Goal: Use online tool/utility: Utilize a website feature to perform a specific function

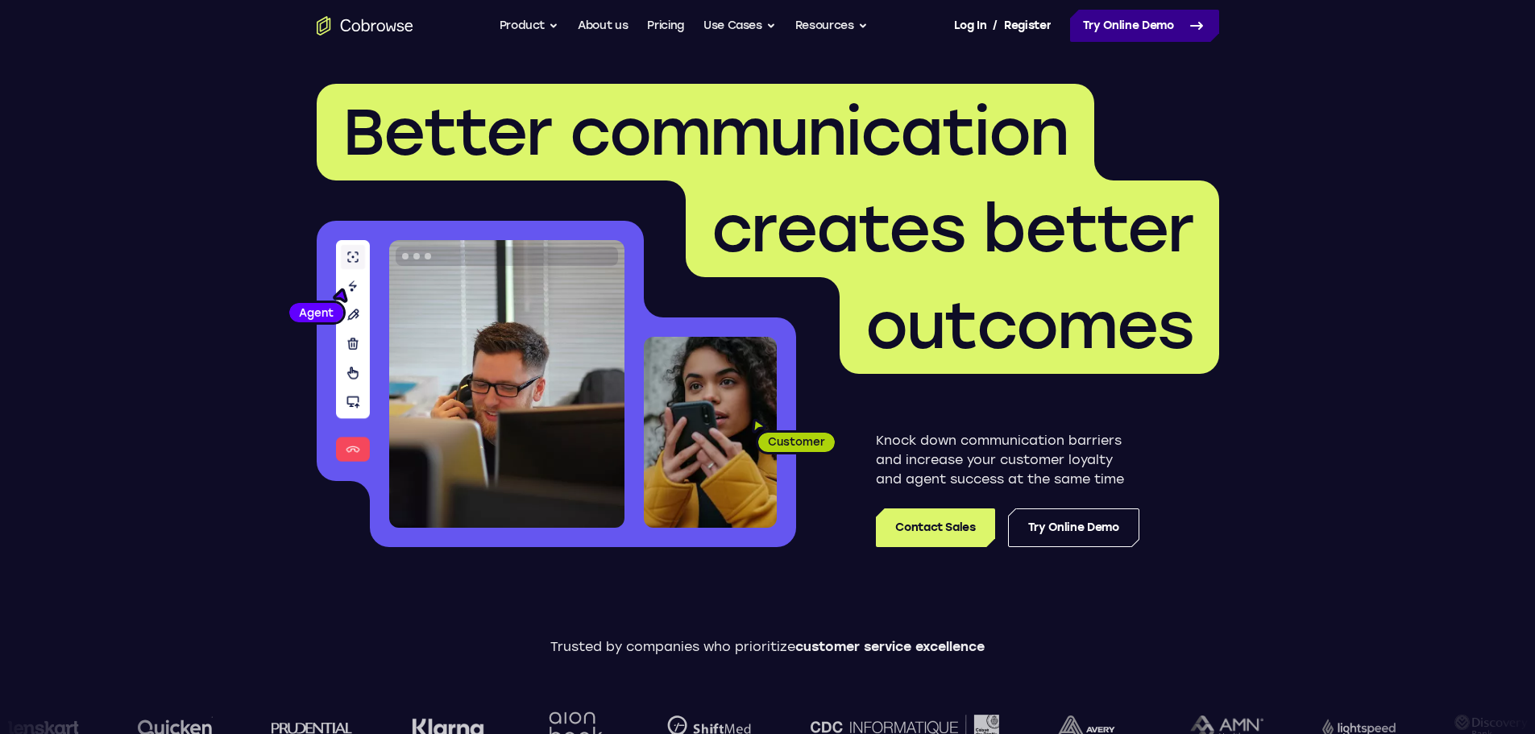
click at [1111, 29] on link "Try Online Demo" at bounding box center [1144, 26] width 149 height 32
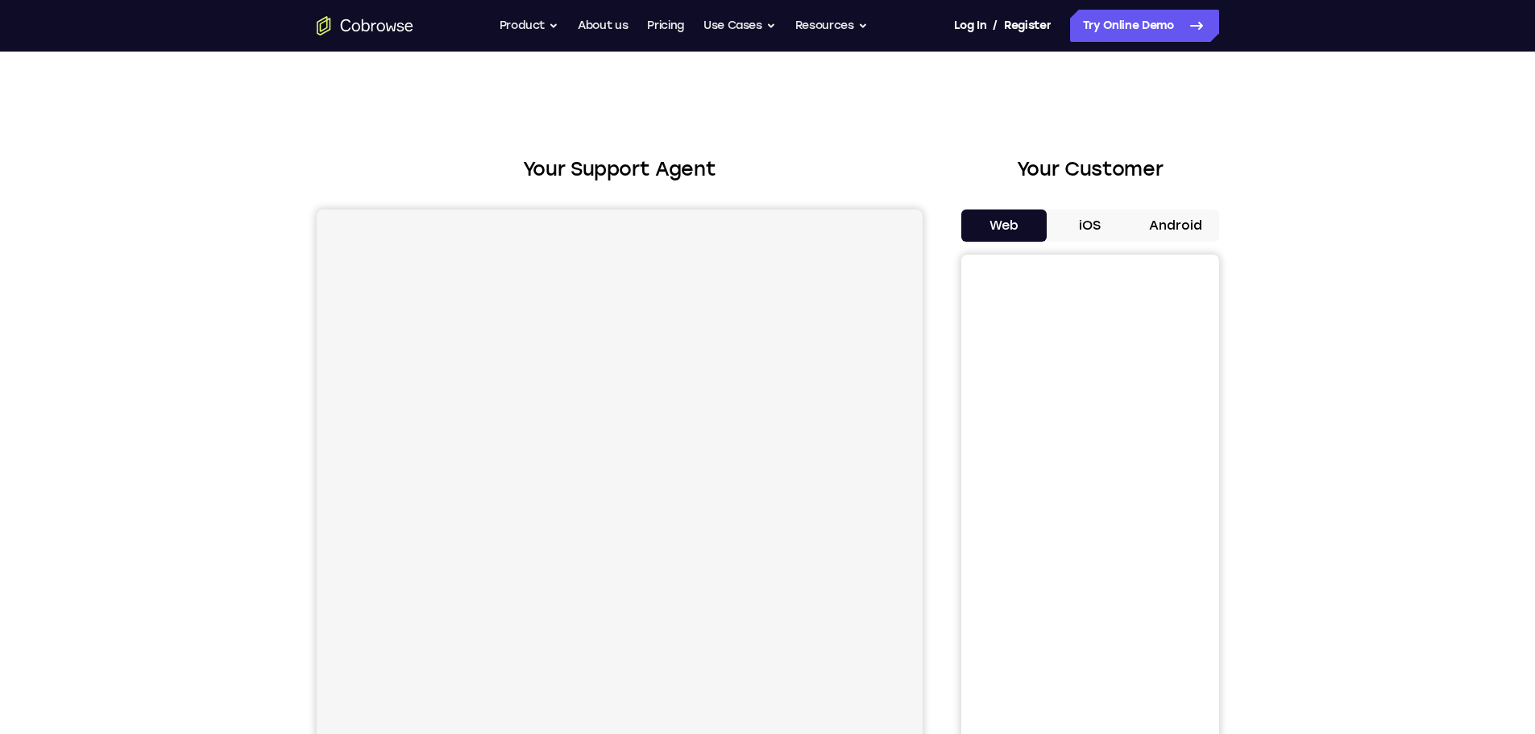
click at [1082, 235] on button "iOS" at bounding box center [1090, 225] width 86 height 32
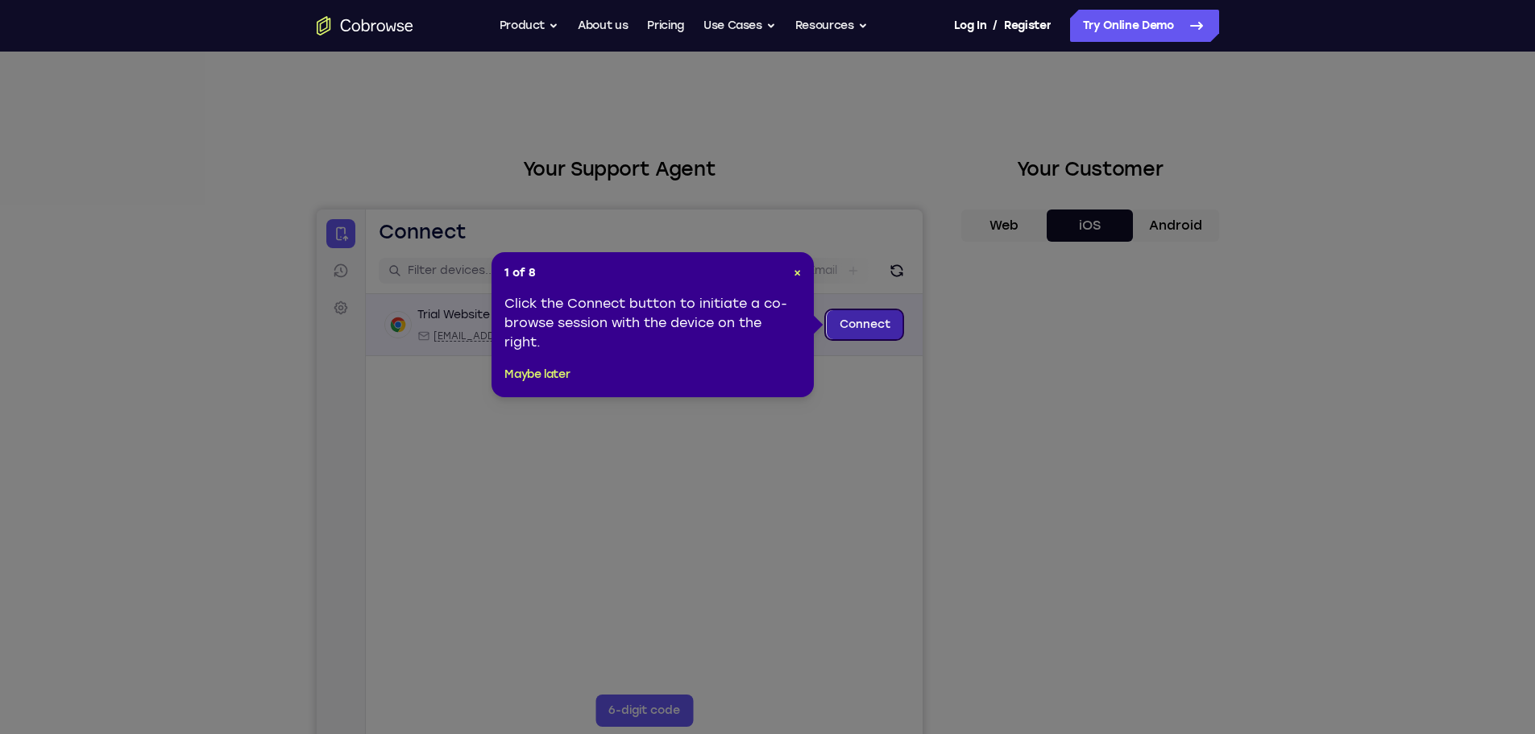
click at [864, 318] on link "Connect" at bounding box center [864, 324] width 77 height 29
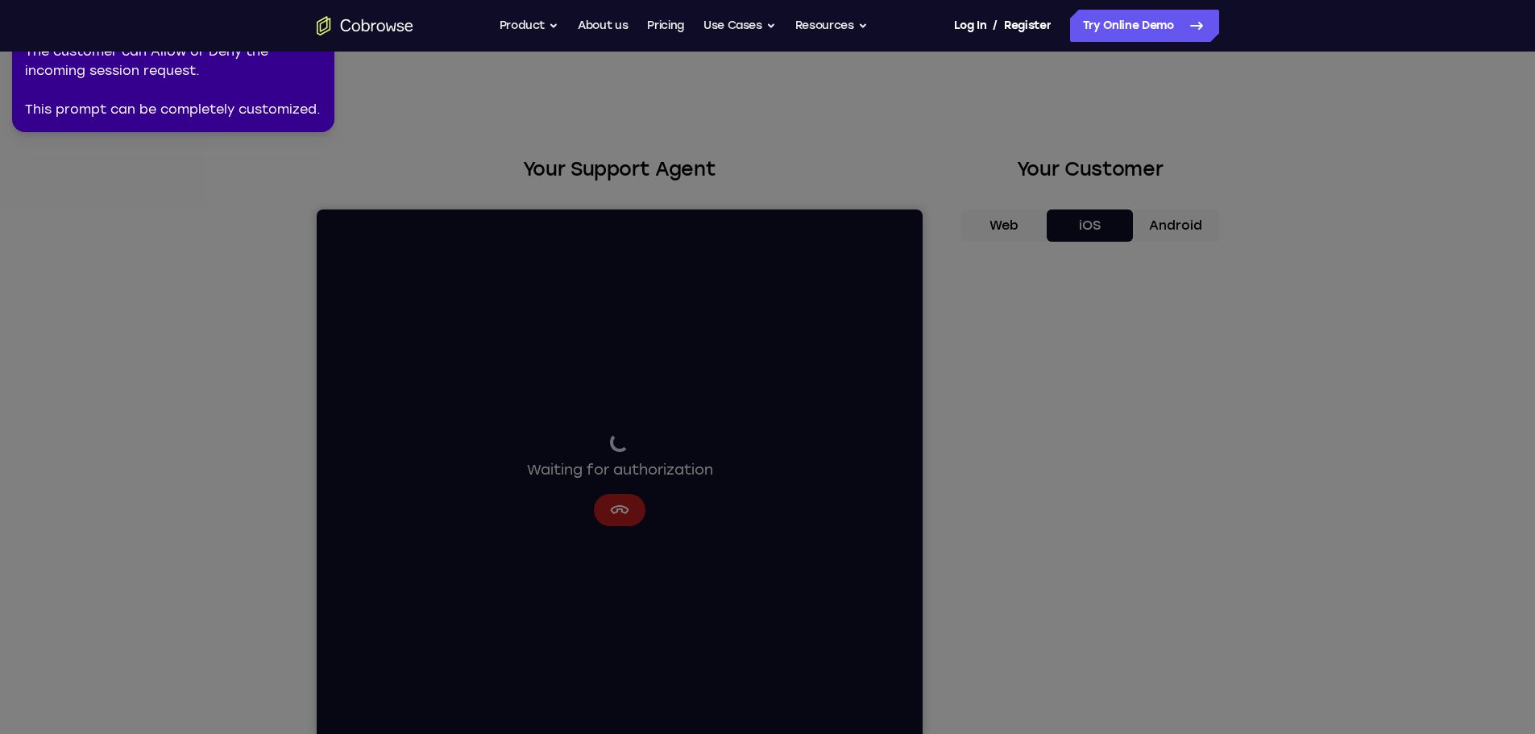
click at [246, 200] on icon at bounding box center [770, 364] width 1553 height 740
click at [329, 195] on icon at bounding box center [770, 364] width 1553 height 740
drag, startPoint x: 332, startPoint y: 165, endPoint x: 91, endPoint y: 162, distance: 240.9
click at [91, 162] on icon at bounding box center [770, 364] width 1553 height 740
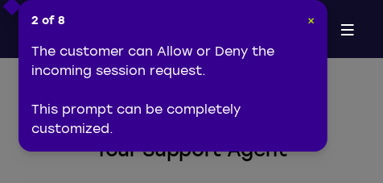
click at [312, 19] on span "×" at bounding box center [311, 21] width 7 height 14
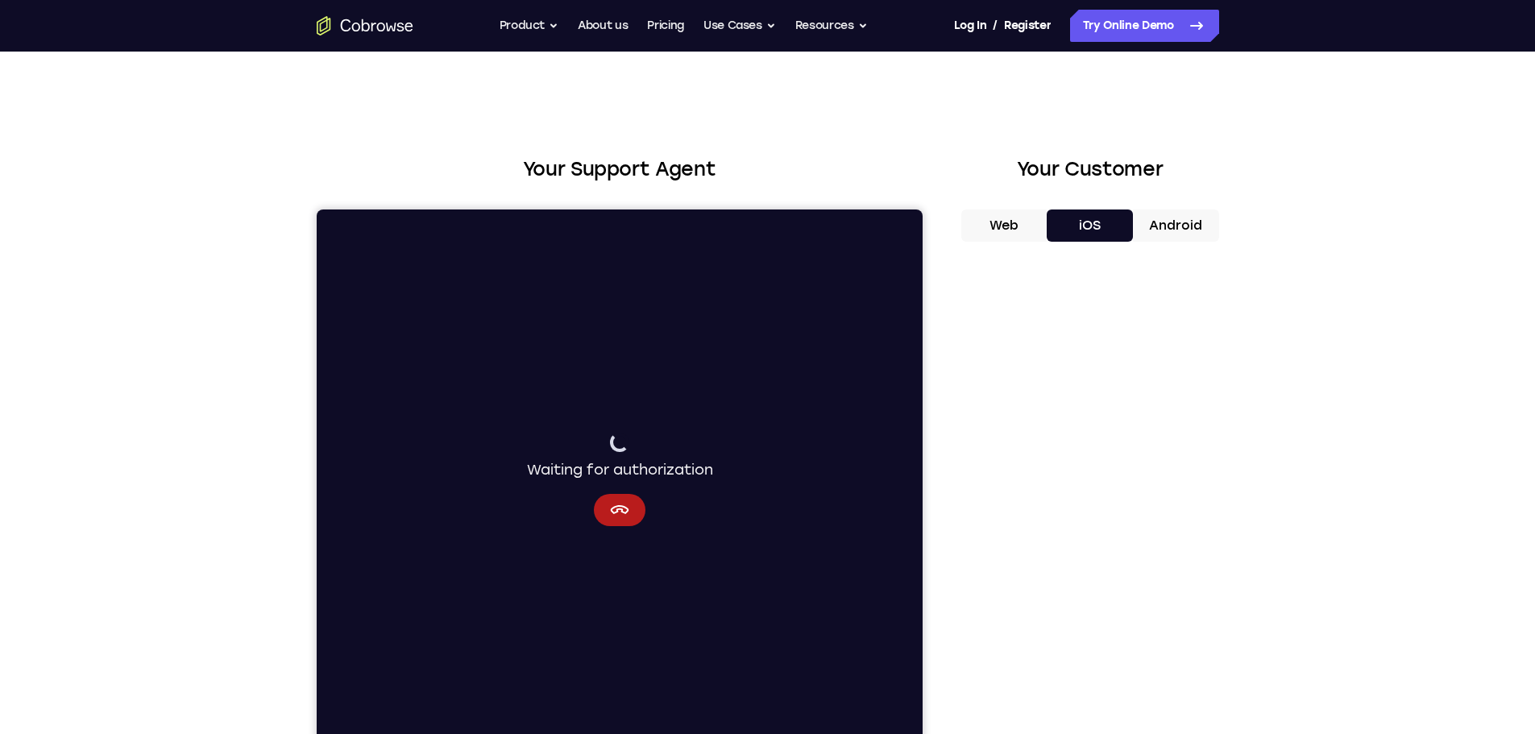
click at [1244, 454] on div "Your Support Agent Your Customer Web iOS Android Next Steps We’d be happy to gi…" at bounding box center [767, 583] width 1031 height 1063
click at [1085, 222] on button "iOS" at bounding box center [1090, 225] width 86 height 32
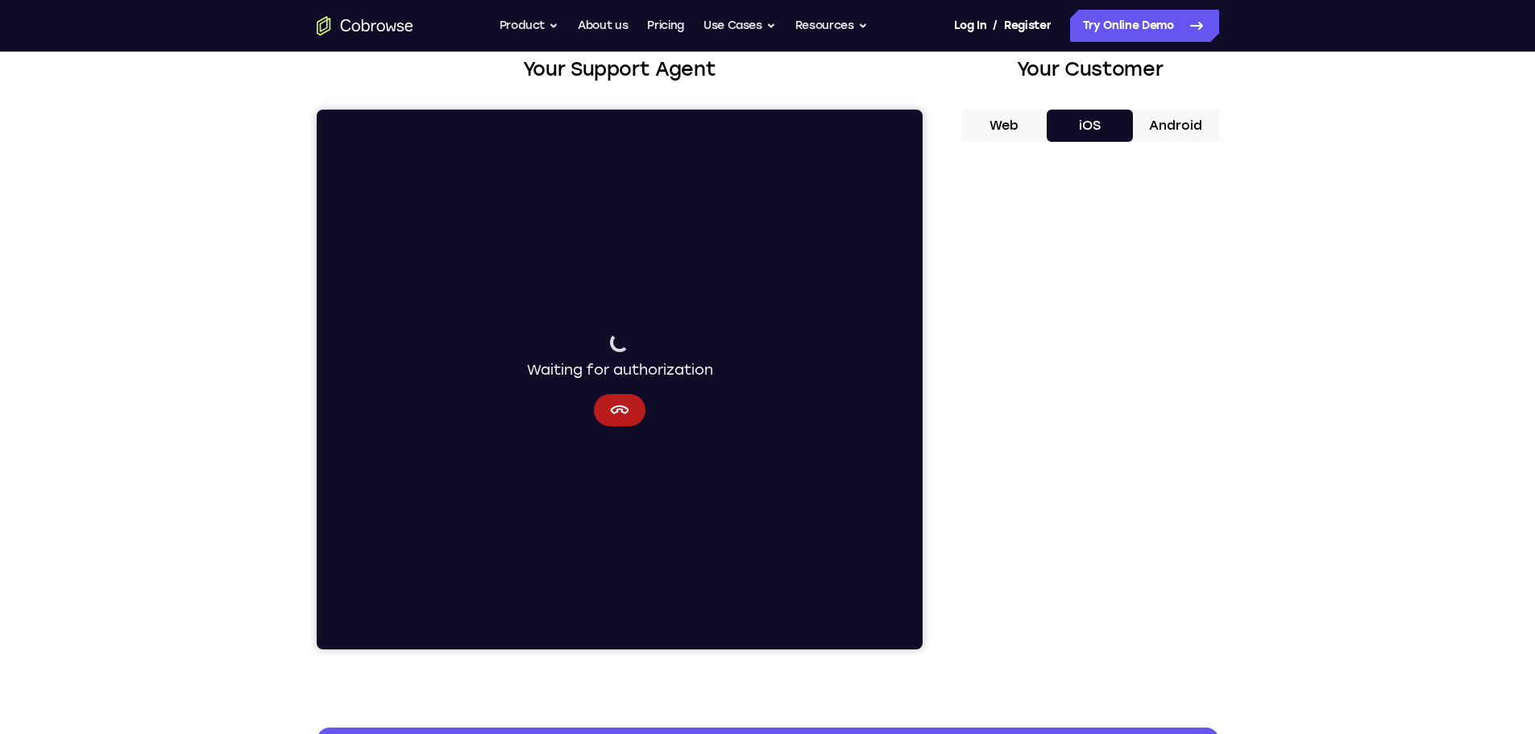
scroll to position [107, 0]
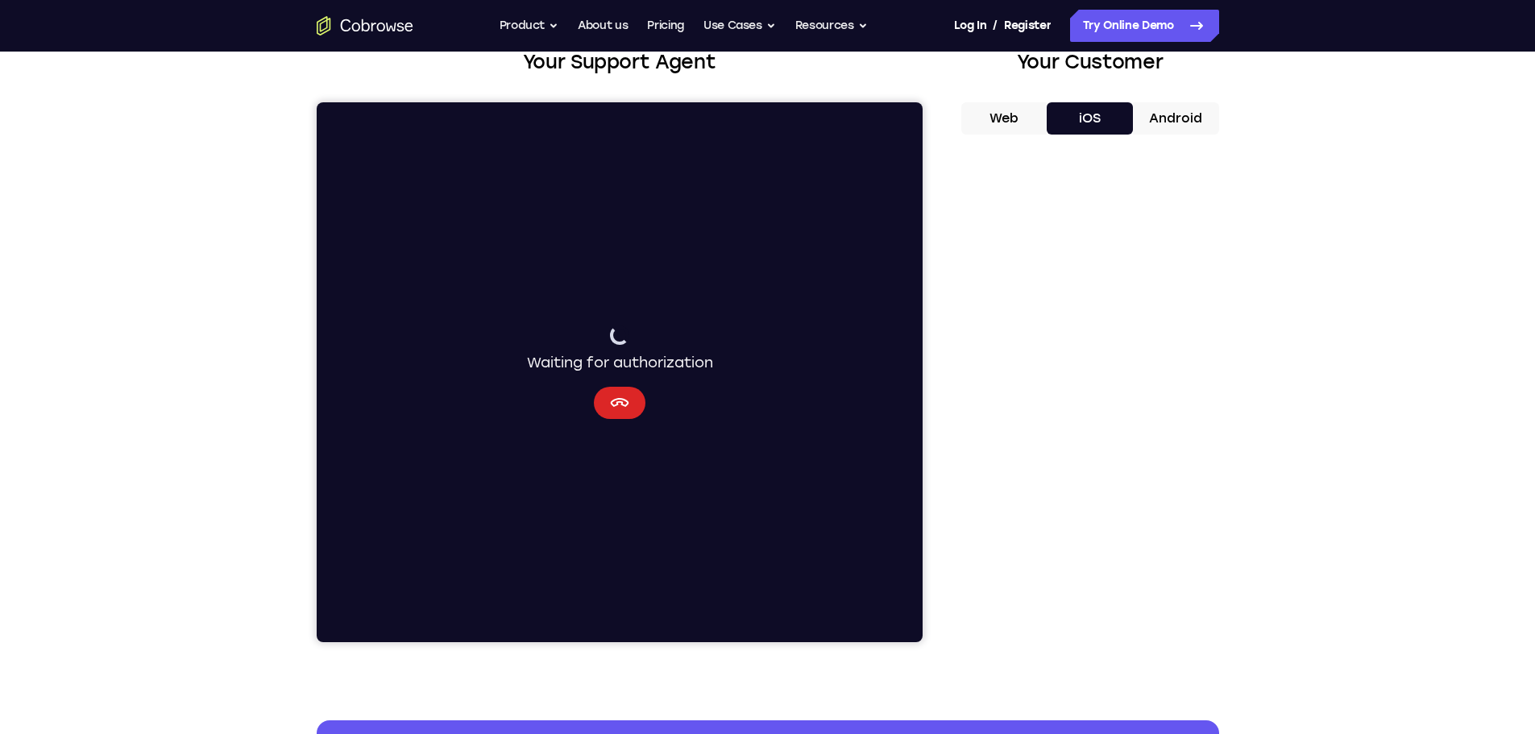
click at [620, 401] on icon "Cancel" at bounding box center [618, 402] width 19 height 19
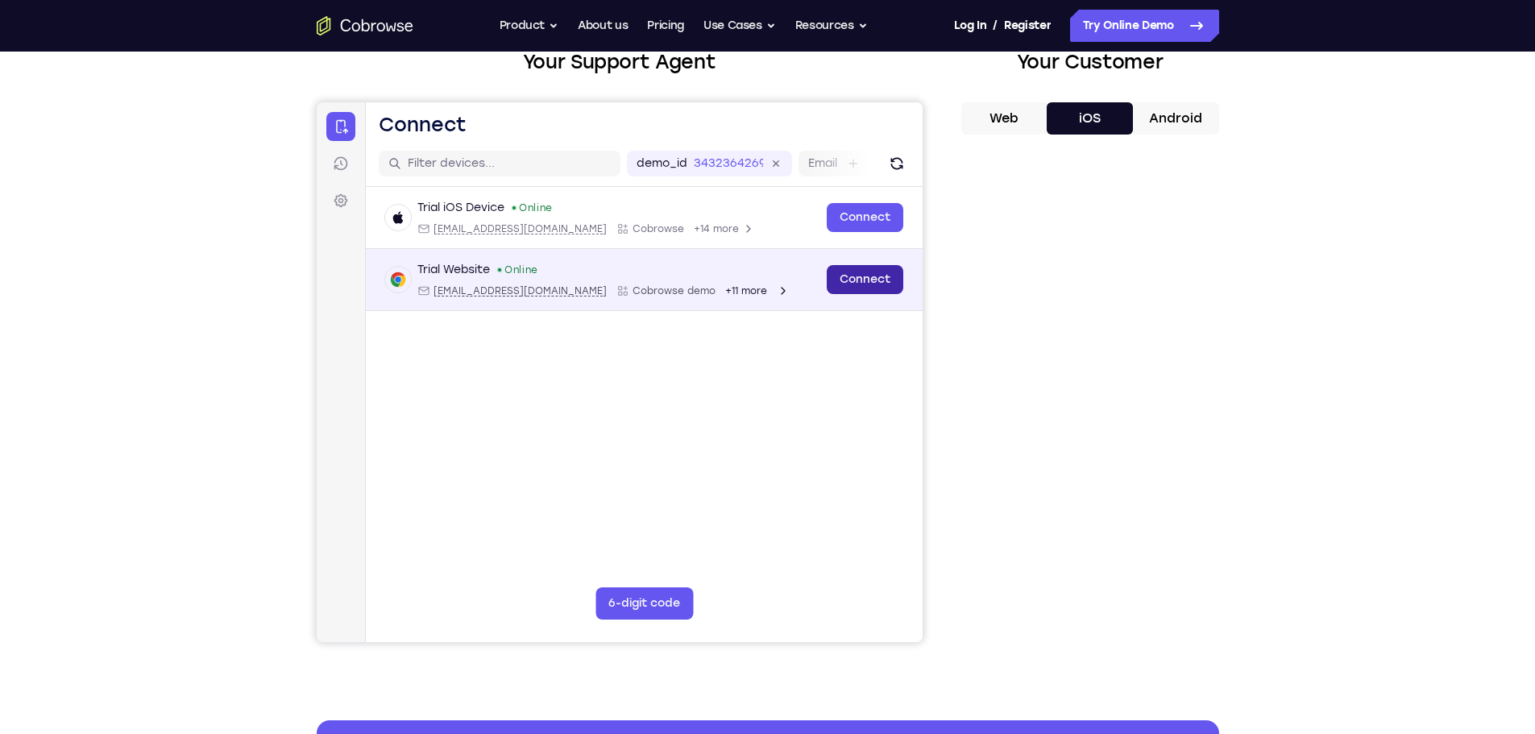
click at [856, 278] on link "Connect" at bounding box center [864, 279] width 77 height 29
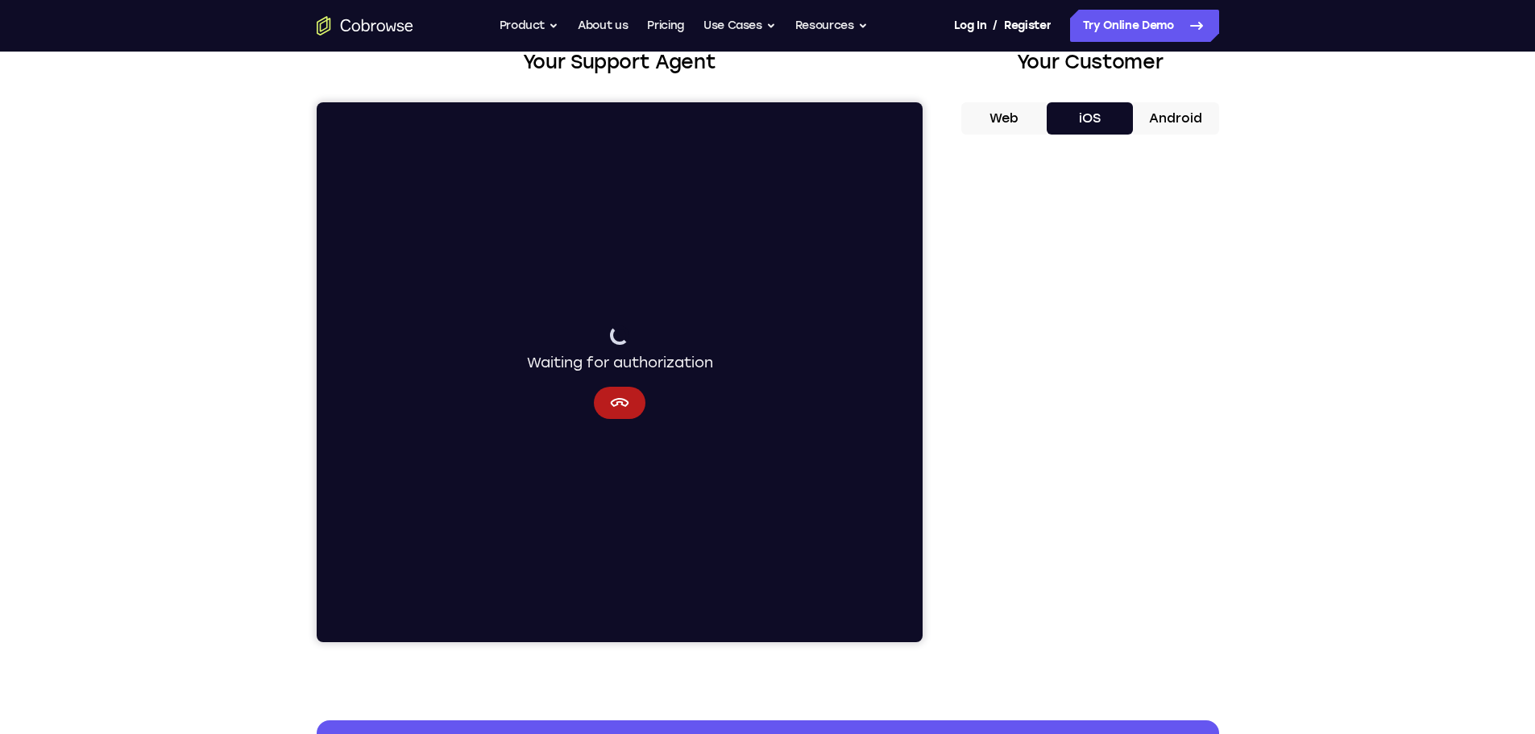
click at [1000, 121] on button "Web" at bounding box center [1004, 118] width 86 height 32
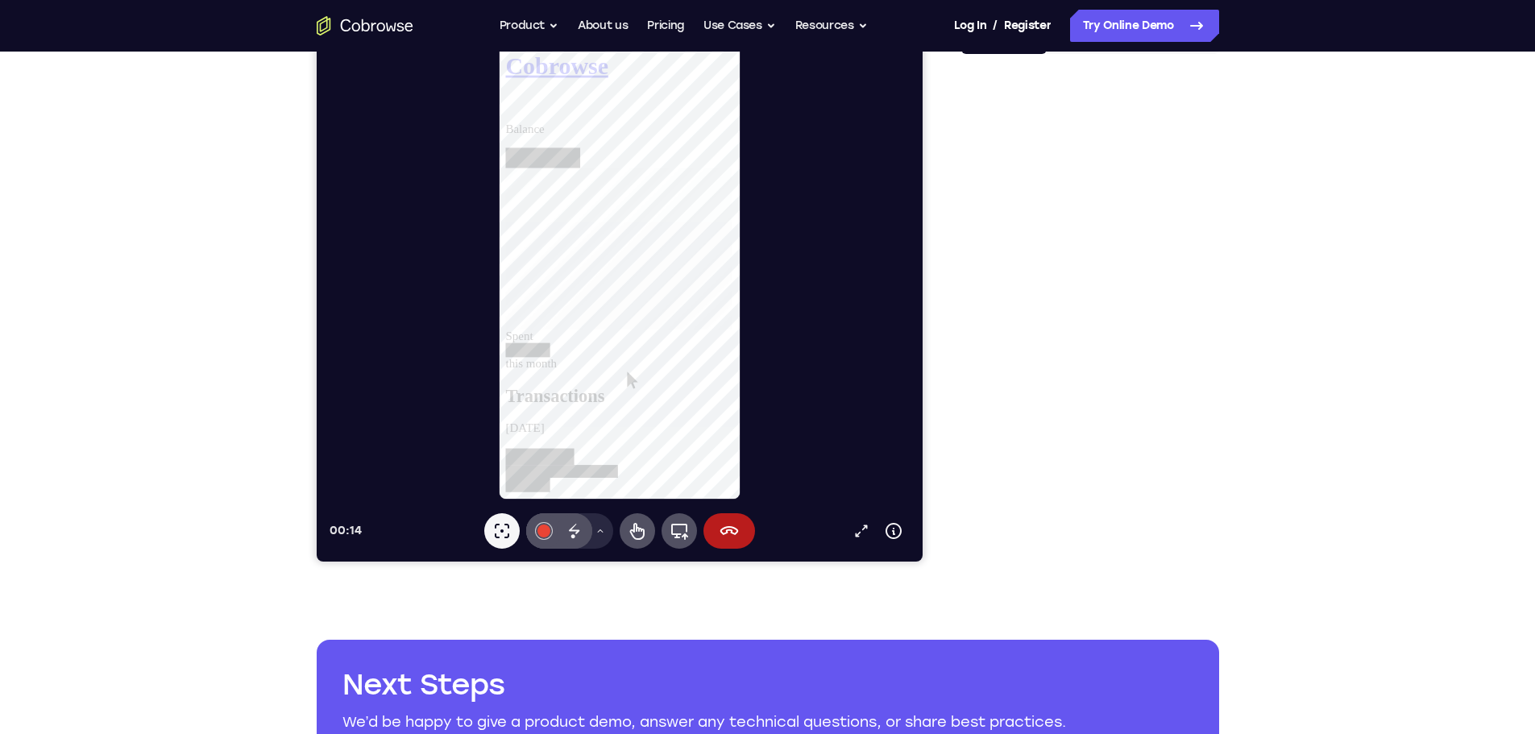
scroll to position [0, 0]
